Goal: Transaction & Acquisition: Purchase product/service

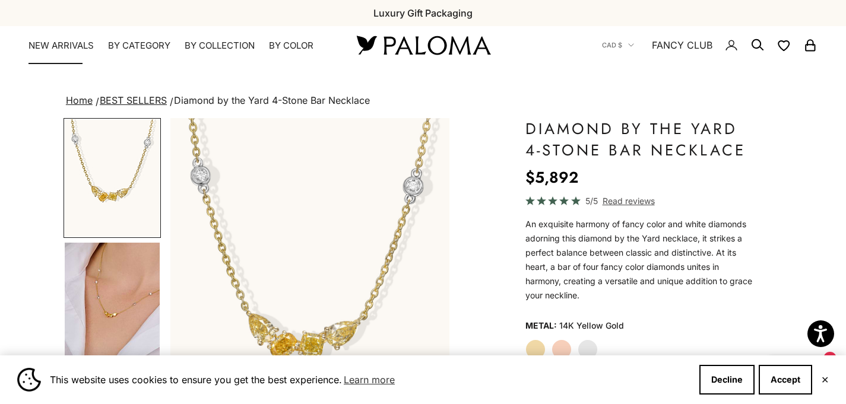
click at [64, 45] on link "NEW ARRIVALS" at bounding box center [60, 46] width 65 height 12
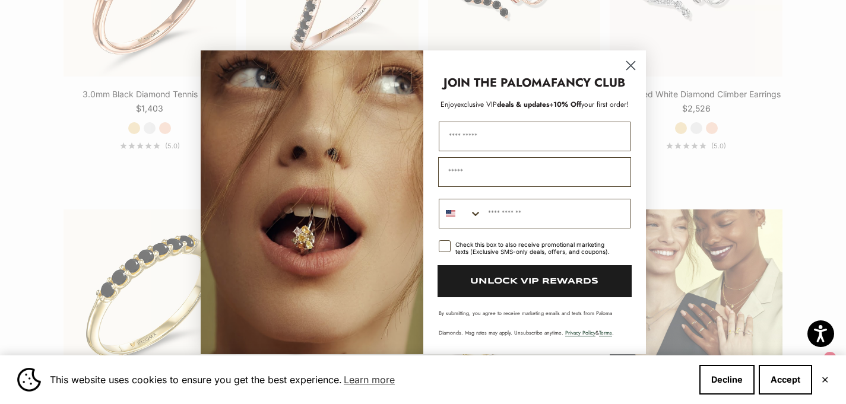
scroll to position [1417, 0]
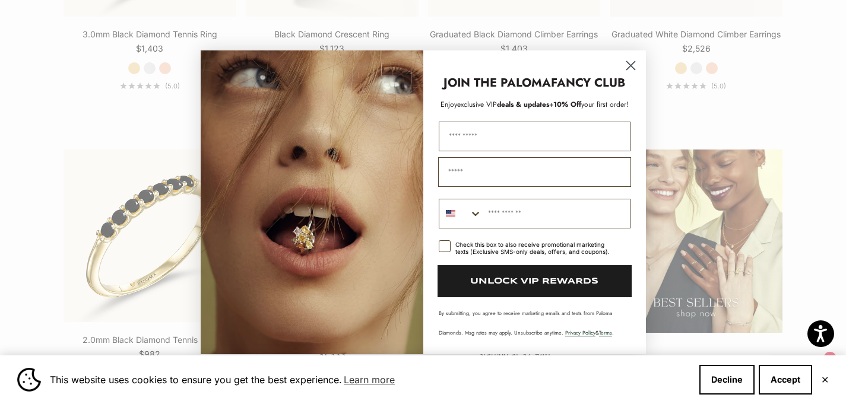
click at [631, 69] on circle "Close dialog" at bounding box center [630, 65] width 20 height 20
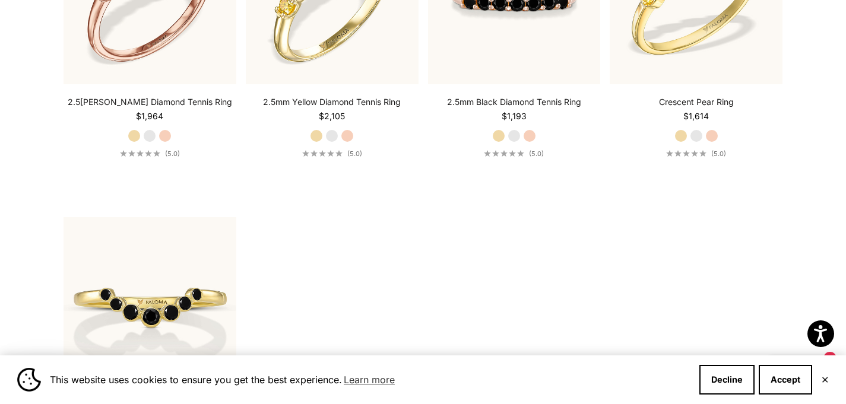
scroll to position [2061, 0]
